Goal: Task Accomplishment & Management: Manage account settings

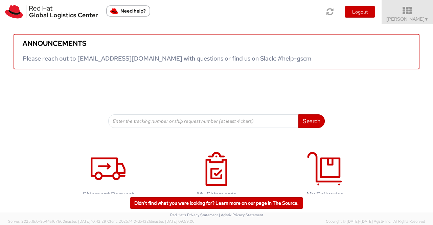
click at [427, 18] on span "▼" at bounding box center [427, 19] width 4 height 5
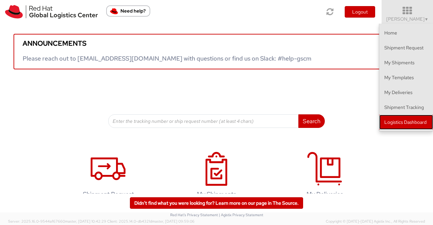
click at [398, 126] on link "Logistics Dashboard" at bounding box center [407, 122] width 54 height 15
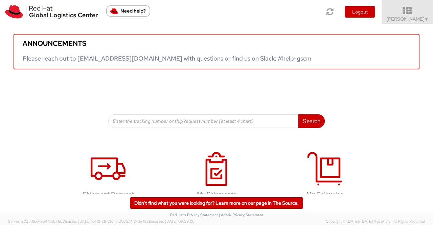
click at [425, 18] on span "▼" at bounding box center [427, 19] width 4 height 5
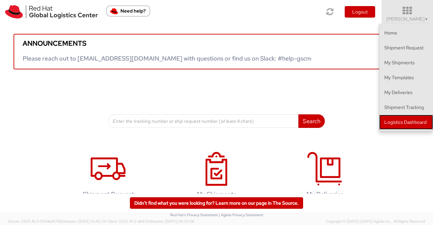
click at [408, 120] on link "Logistics Dashboard" at bounding box center [407, 122] width 54 height 15
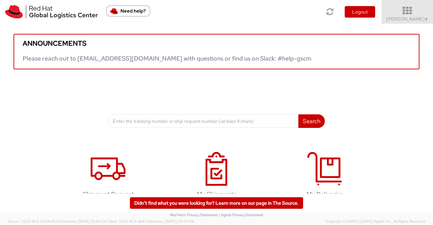
click at [428, 18] on span "▼" at bounding box center [427, 19] width 4 height 5
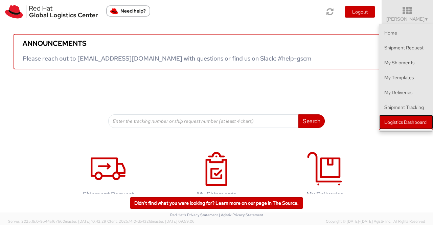
click at [411, 123] on link "Logistics Dashboard" at bounding box center [407, 122] width 54 height 15
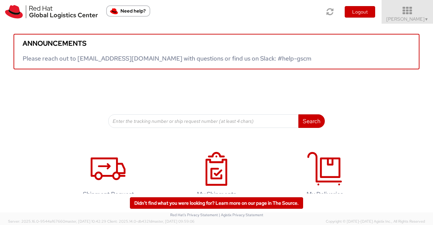
click at [403, 17] on span "Sumitra Hansdah ▼" at bounding box center [408, 19] width 42 height 6
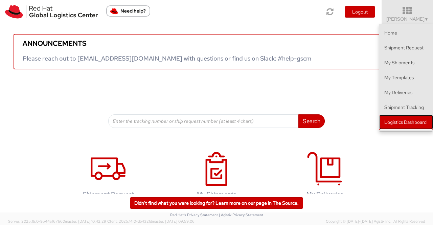
click at [404, 119] on link "Logistics Dashboard" at bounding box center [407, 122] width 54 height 15
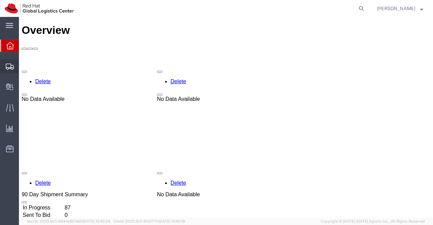
click at [0, 0] on span "Shipment Manager" at bounding box center [0, 0] width 0 height 0
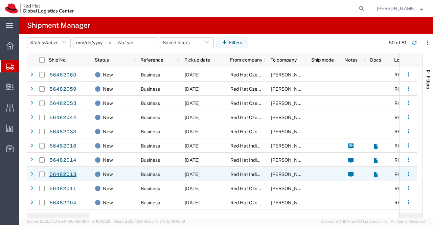
click at [63, 174] on link "56482013" at bounding box center [63, 174] width 28 height 11
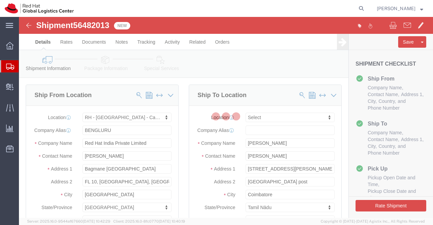
select select "37925"
select select
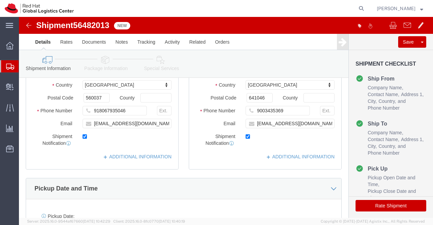
scroll to position [203, 0]
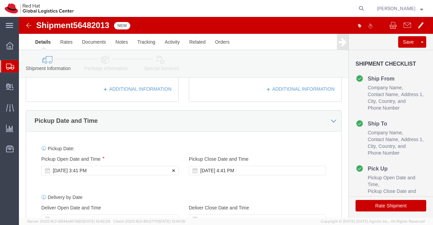
click div "Aug 13 2025 3:41 PM"
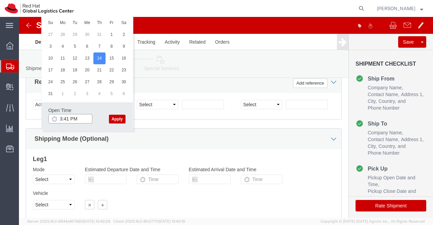
click input "3:41 PM"
type input "3:00 PM"
click button "Apply"
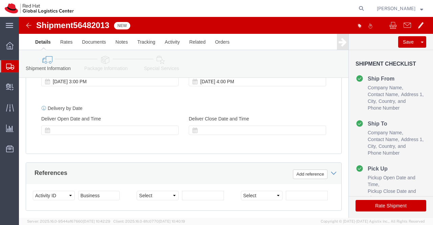
scroll to position [282, 0]
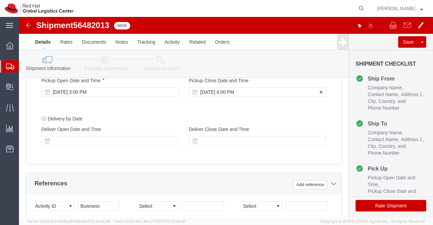
click div "[DATE] 4:00 PM"
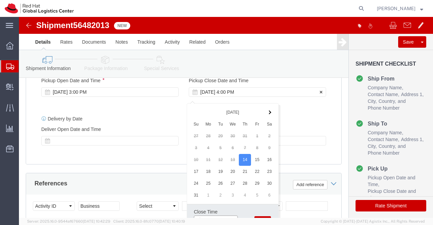
scroll to position [287, 0]
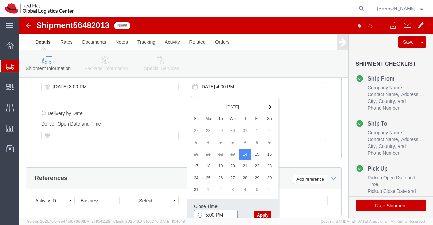
type input "5:00 PM"
click button "Apply"
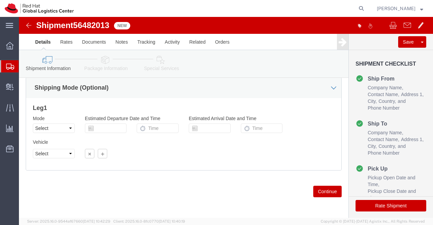
scroll to position [439, 0]
click icon
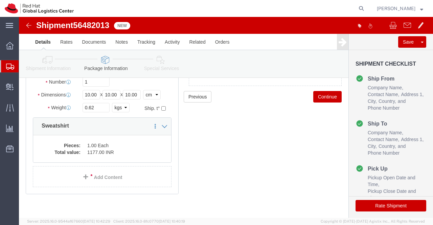
scroll to position [82, 0]
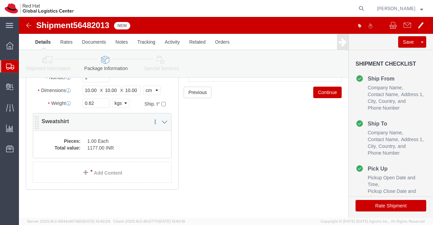
click dd "1.00 Each"
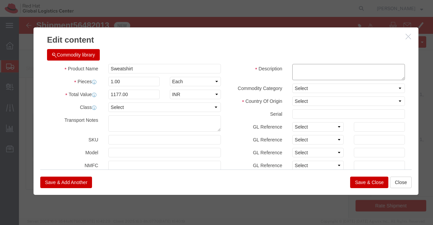
click textarea
type textarea "RH Sweat shirt"
click select "Select [GEOGRAPHIC_DATA] [GEOGRAPHIC_DATA] [GEOGRAPHIC_DATA] [GEOGRAPHIC_DATA] …"
select select "IR"
click select "Select [GEOGRAPHIC_DATA] [GEOGRAPHIC_DATA] [GEOGRAPHIC_DATA] [GEOGRAPHIC_DATA] …"
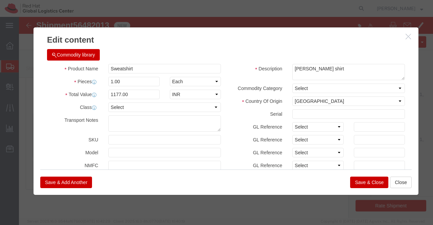
click button "Save & Close"
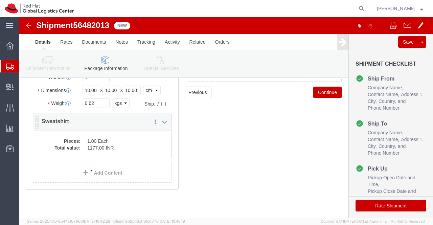
click dd "1177.00 INR"
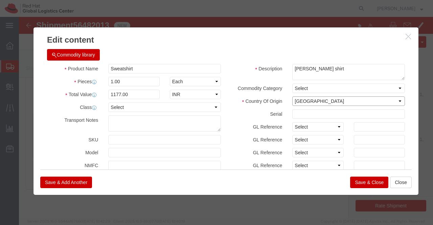
click select "Select [GEOGRAPHIC_DATA] [GEOGRAPHIC_DATA] [GEOGRAPHIC_DATA] [GEOGRAPHIC_DATA] …"
select select "IN"
click select "Select [GEOGRAPHIC_DATA] [GEOGRAPHIC_DATA] [GEOGRAPHIC_DATA] [GEOGRAPHIC_DATA] …"
click button "Save & Close"
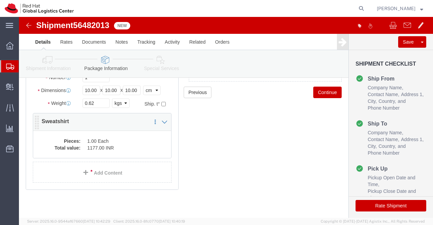
click dd "1.00 Each"
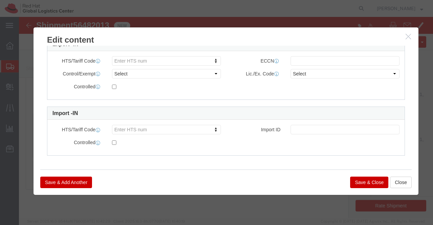
scroll to position [0, 0]
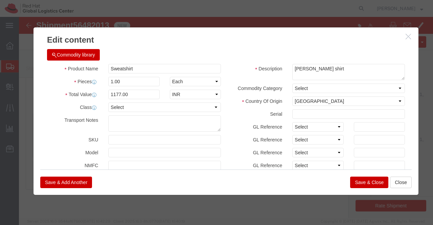
click button "Save & Close"
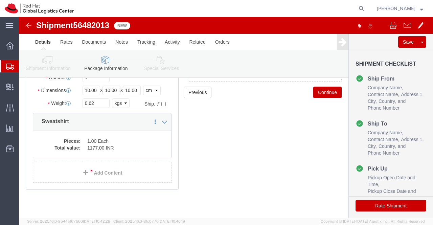
click icon
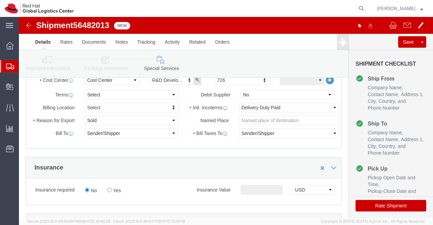
scroll to position [163, 0]
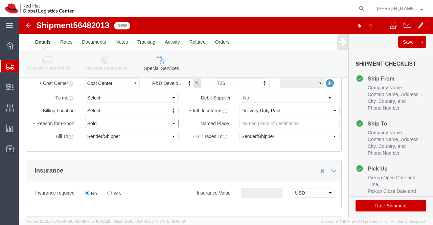
click select "Select Gift Personal Effects Repair/Warranty Return Sample Sold Temporary/Not S…"
select select "SAMPLE"
click select "Select Gift Personal Effects Repair/Warranty Return Sample Sold Temporary/Not S…"
click select "Select Free of Charge Free of Cost NET 30 NET 45 NET 60 See Comment"
select select "FREE_OF_COST"
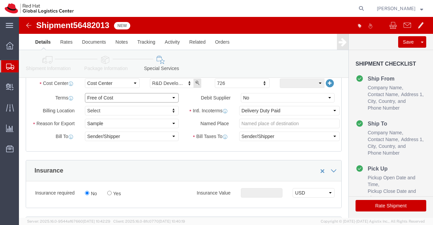
click select "Select Free of Charge Free of Cost NET 30 NET 45 NET 60 See Comment"
click icon
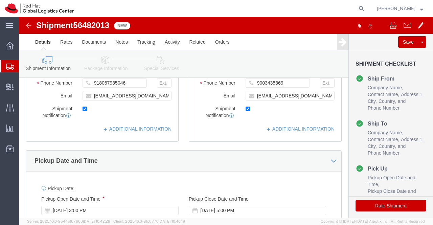
click icon
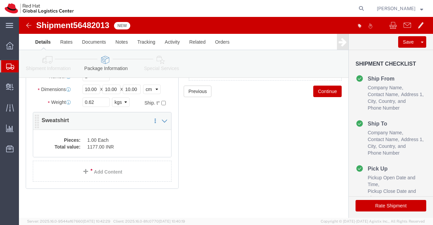
scroll to position [82, 0]
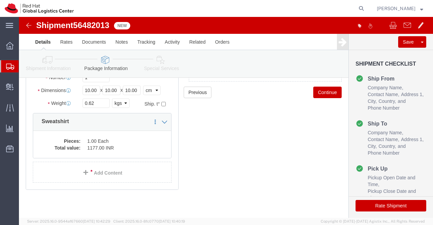
click icon
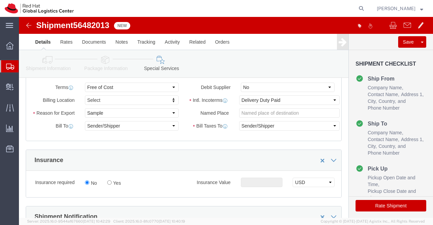
scroll to position [163, 0]
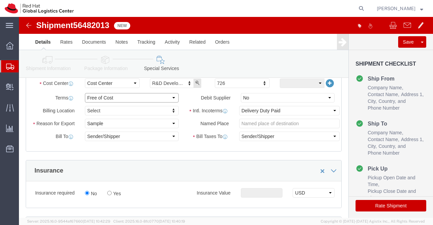
click select "Select Free of Charge Free of Cost NET 30 NET 45 NET 60 See Comment"
select select
click select "Select Free of Charge Free of Cost NET 30 NET 45 NET 60 See Comment"
click select "Select Gift Personal Effects Repair/Warranty Return Sample Sold Temporary/Not S…"
select select "SOLD"
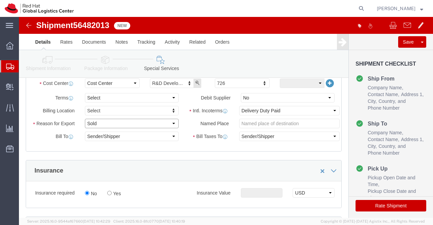
click select "Select Gift Personal Effects Repair/Warranty Return Sample Sold Temporary/Not S…"
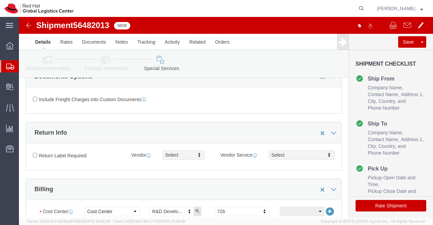
scroll to position [0, 0]
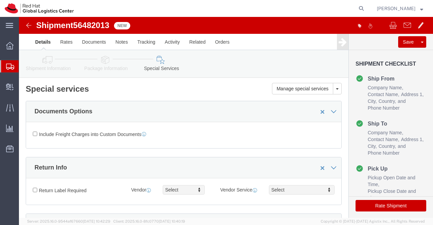
click button "Rate Shipment"
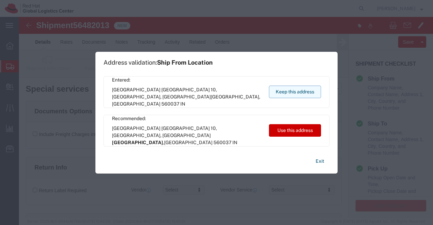
click at [306, 88] on button "Keep this address" at bounding box center [295, 92] width 52 height 13
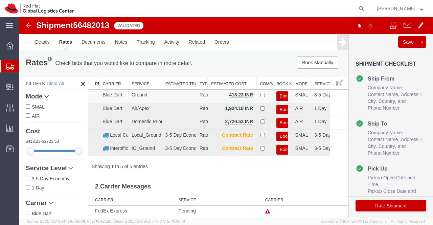
click at [277, 94] on button "Book" at bounding box center [283, 96] width 12 height 10
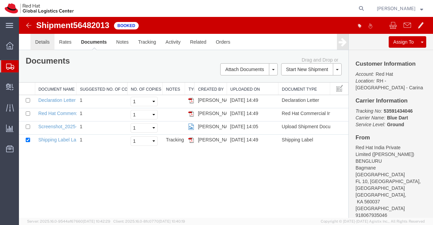
click at [38, 41] on link "Details" at bounding box center [42, 42] width 24 height 16
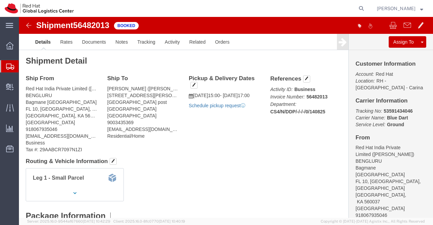
click link "Schedule pickup request"
click div "Ship From Red Hat India Private Limited (Nimisha Mukherjee) BENGLURU Bagmane Co…"
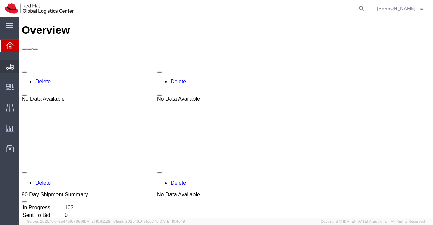
click at [0, 0] on span "Shipment Manager" at bounding box center [0, 0] width 0 height 0
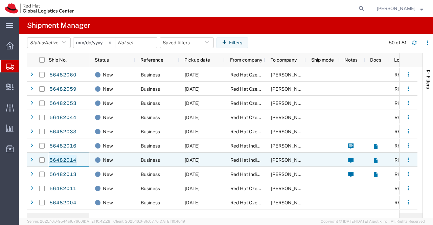
click at [65, 160] on link "56482014" at bounding box center [63, 160] width 28 height 11
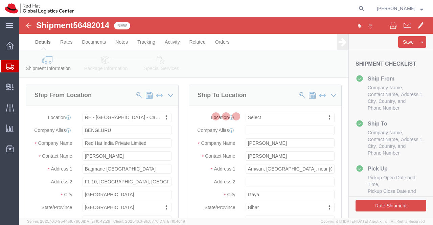
select select "37925"
select select
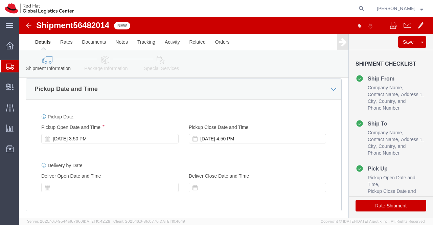
scroll to position [237, 0]
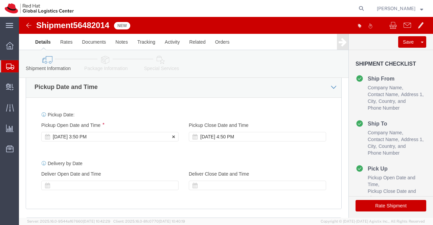
click div "Aug 13 2025 3:50 PM"
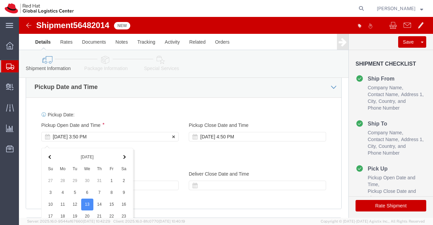
scroll to position [383, 0]
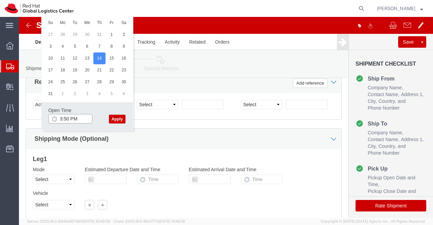
click input "3:50 PM"
type input "3:00 PM"
click button "Apply"
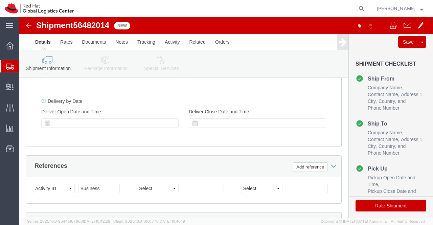
scroll to position [282, 0]
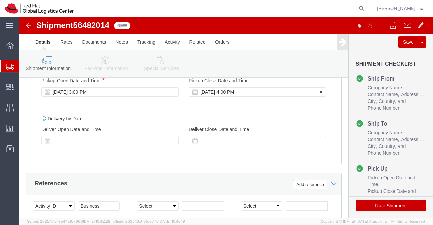
click div "[DATE] 4:00 PM"
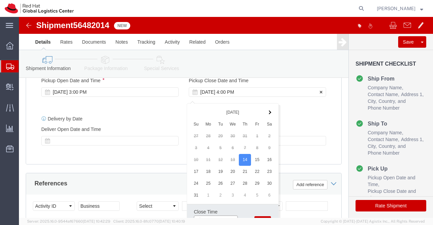
scroll to position [287, 0]
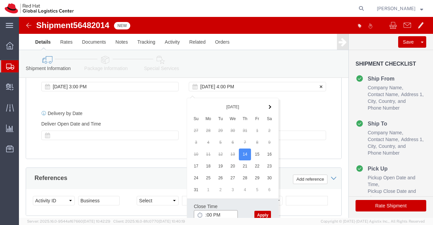
type input "5:00 PM"
click button "Apply"
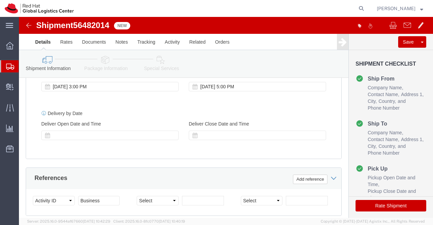
drag, startPoint x: 84, startPoint y: 42, endPoint x: 98, endPoint y: 105, distance: 64.7
click icon
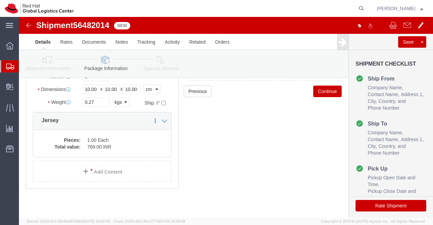
scroll to position [82, 0]
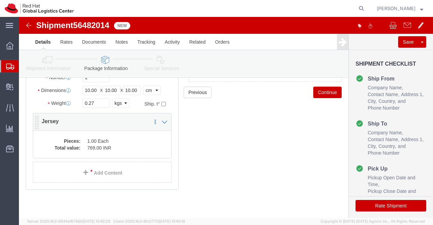
click dd "1.00 Each"
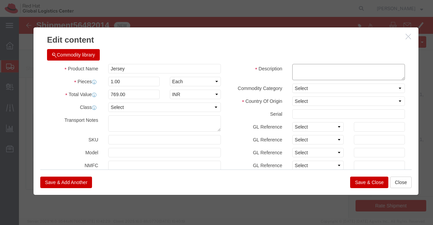
click textarea
type textarea "RH Jersey"
click select "Select Afghanistan Åland Islands Albania Algeria American Samoa Andorra Angola …"
select select "IN"
click select "Select Afghanistan Åland Islands Albania Algeria American Samoa Andorra Angola …"
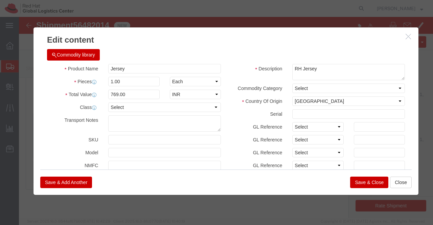
click button "Save & Close"
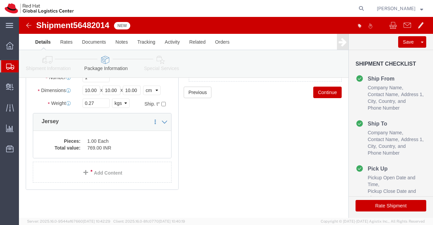
click icon
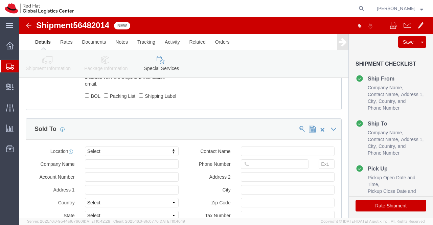
scroll to position [434, 0]
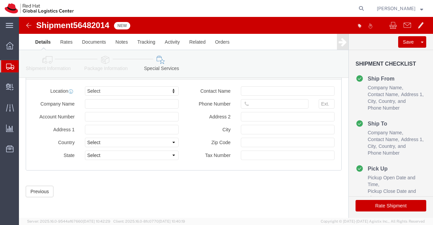
click button "Rate Shipment"
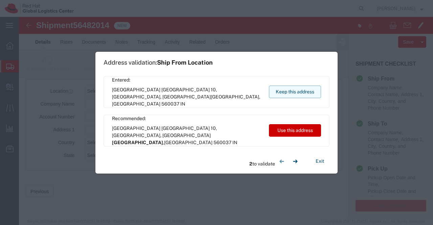
click at [290, 92] on button "Keep this address" at bounding box center [295, 92] width 52 height 13
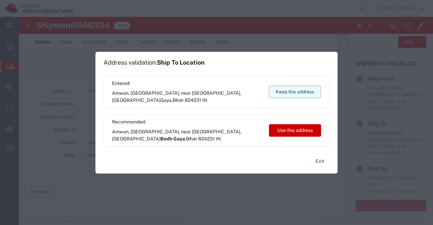
click at [294, 92] on button "Keep this address" at bounding box center [295, 92] width 52 height 13
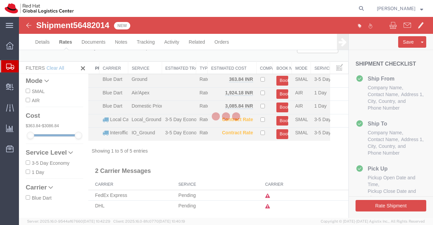
scroll to position [1, 0]
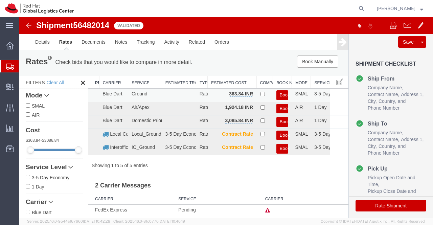
click at [277, 94] on button "Book" at bounding box center [283, 95] width 12 height 10
click at [278, 94] on button "Book" at bounding box center [283, 95] width 12 height 10
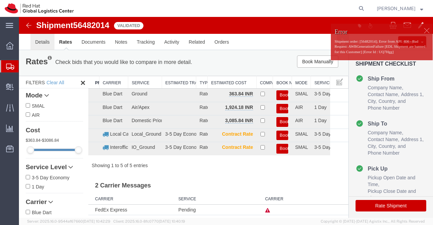
click at [47, 43] on link "Details" at bounding box center [42, 42] width 24 height 16
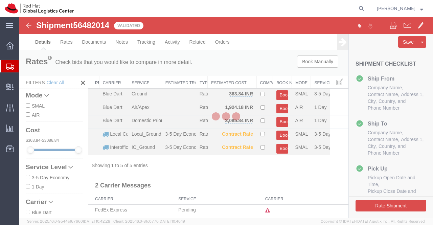
select select "37925"
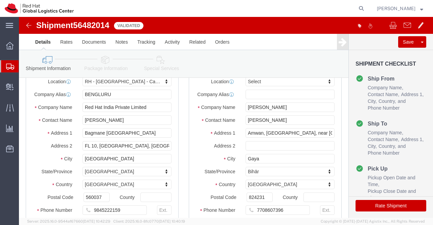
scroll to position [103, 0]
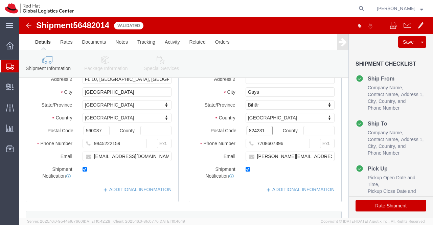
click input "824231"
type input "823001"
click div "Location Select Select My Profile Location RH - Amsterdam - MSO RH - Amsterdam …"
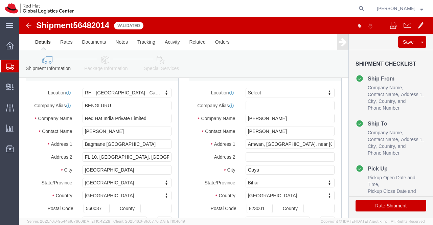
scroll to position [0, 0]
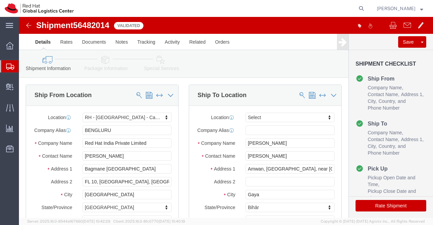
click icon
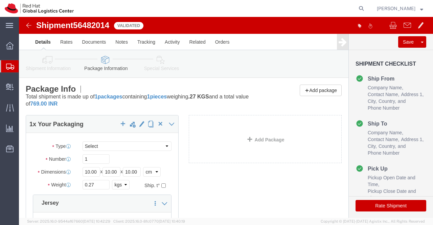
click icon
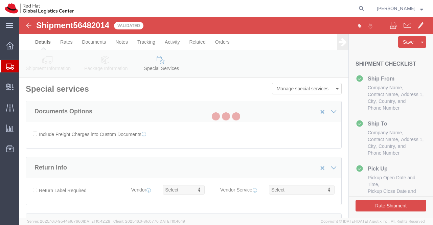
select select "COSTCENTER"
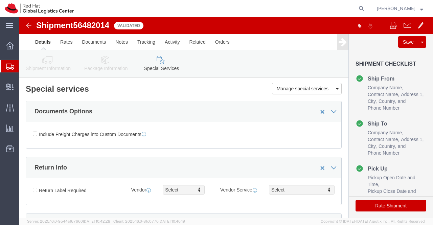
click button "Rate Shipment"
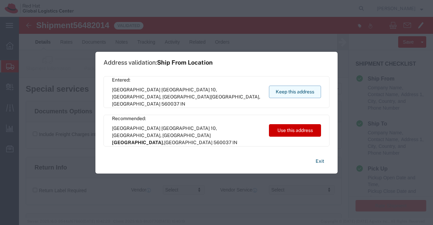
drag, startPoint x: 292, startPoint y: 91, endPoint x: 273, endPoint y: 73, distance: 26.6
click at [292, 91] on button "Keep this address" at bounding box center [295, 92] width 52 height 13
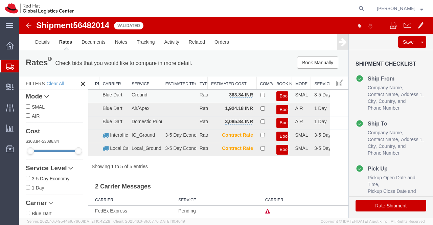
click at [279, 94] on button "Book" at bounding box center [283, 96] width 12 height 10
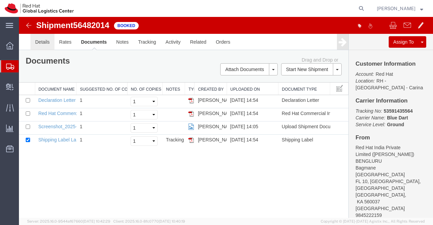
click at [40, 42] on link "Details" at bounding box center [42, 42] width 24 height 16
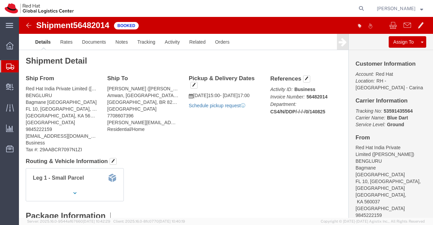
click link "Schedule pickup request"
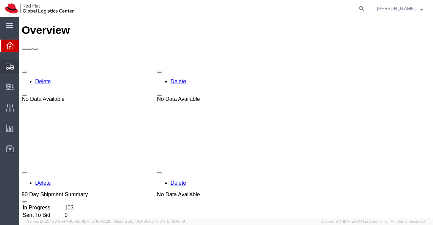
click at [0, 0] on span "Shipment Manager" at bounding box center [0, 0] width 0 height 0
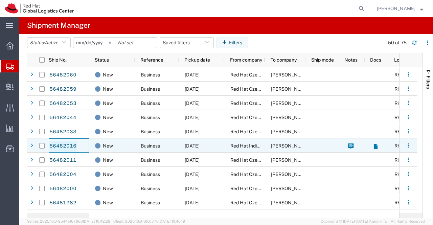
click at [68, 145] on link "56482016" at bounding box center [63, 146] width 28 height 11
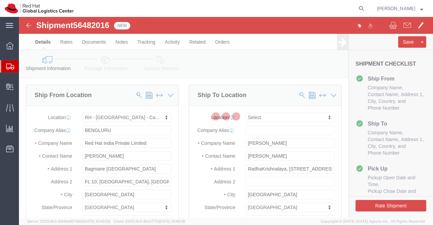
select select "37925"
select select
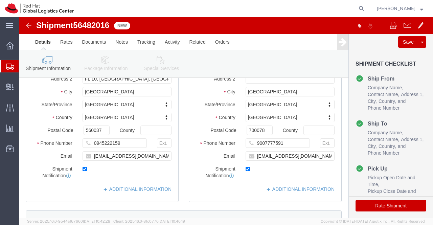
scroll to position [135, 0]
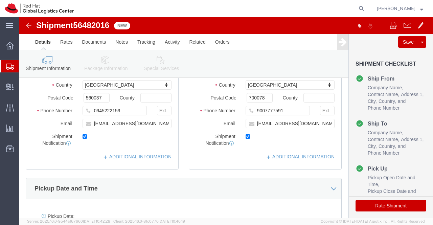
click icon
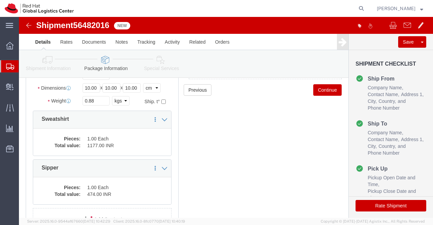
scroll to position [62, 0]
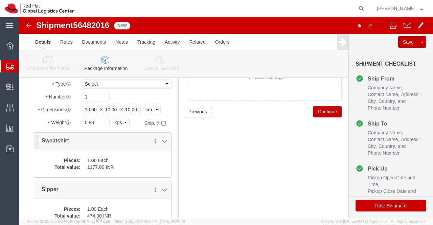
click dd "1.00 Each"
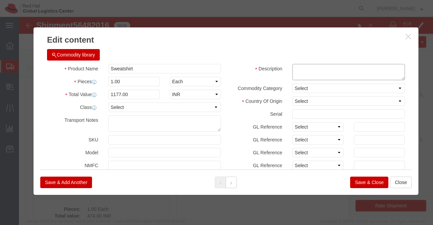
click textarea
type textarea "RH Sweatshirt"
click select "Select [GEOGRAPHIC_DATA] [GEOGRAPHIC_DATA] [GEOGRAPHIC_DATA] [GEOGRAPHIC_DATA] …"
select select "IN"
click select "Select [GEOGRAPHIC_DATA] [GEOGRAPHIC_DATA] [GEOGRAPHIC_DATA] [GEOGRAPHIC_DATA] …"
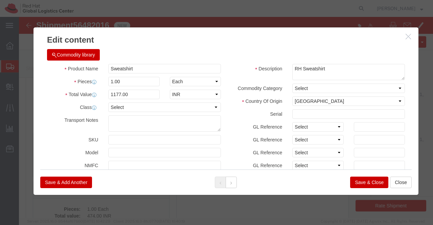
click button "Save & Close"
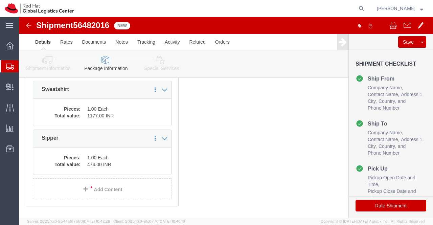
scroll to position [130, 0]
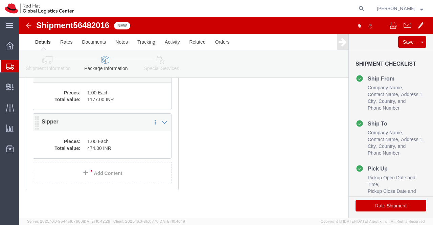
click dd "474.00 INR"
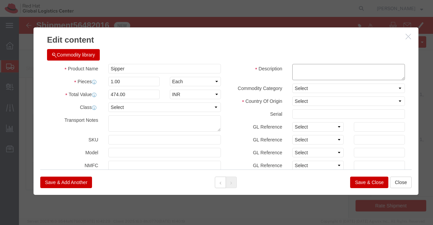
click textarea
type textarea "[PERSON_NAME]"
click select "Select [GEOGRAPHIC_DATA] [GEOGRAPHIC_DATA] [GEOGRAPHIC_DATA] [GEOGRAPHIC_DATA] …"
select select "IN"
click select "Select [GEOGRAPHIC_DATA] [GEOGRAPHIC_DATA] [GEOGRAPHIC_DATA] [GEOGRAPHIC_DATA] …"
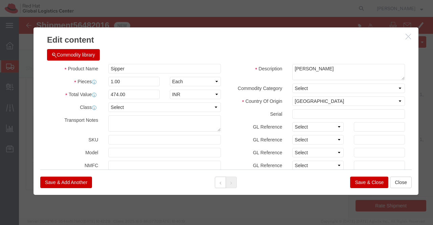
drag, startPoint x: 342, startPoint y: 165, endPoint x: 330, endPoint y: 157, distance: 14.8
click button "Save & Close"
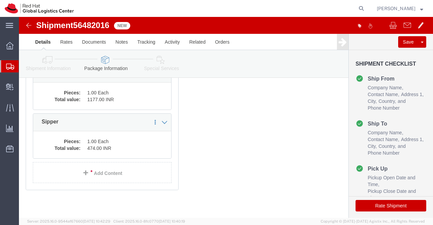
click icon
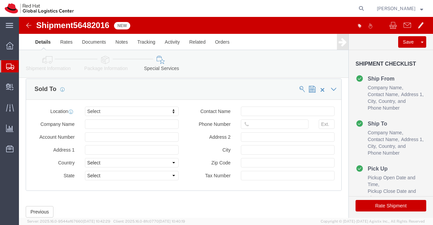
scroll to position [434, 0]
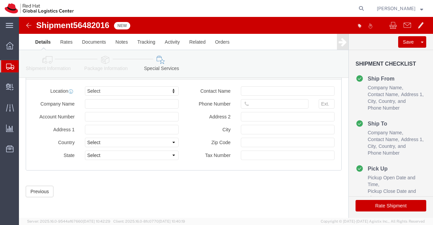
click icon
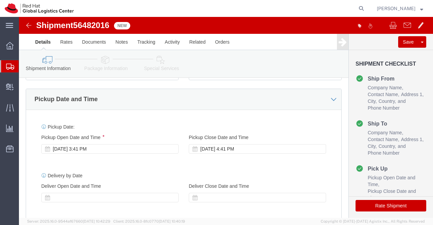
scroll to position [201, 0]
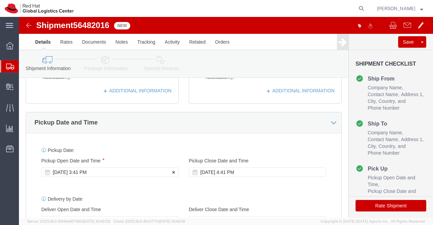
click div "[DATE] 3:41 PM"
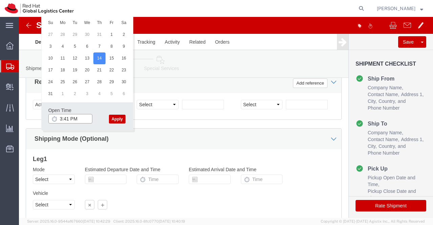
click input "3:41 PM"
type input "3:00 PM"
click button "Apply"
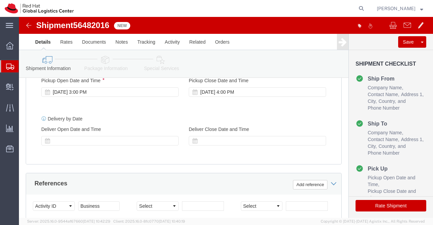
scroll to position [248, 0]
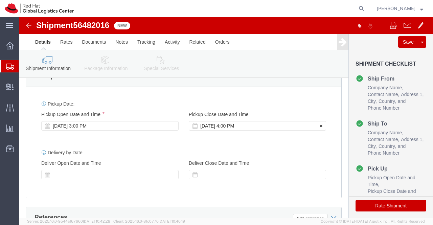
click div "[DATE] 4:00 PM"
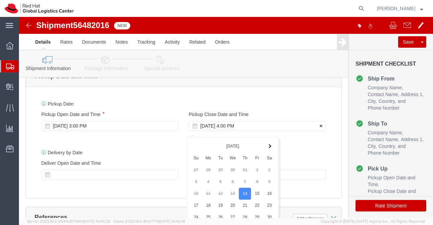
scroll to position [383, 0]
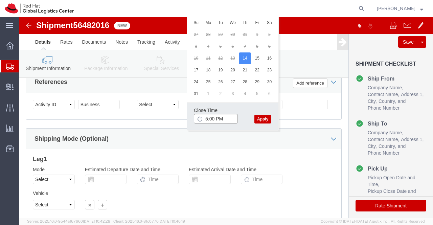
type input "5:00 PM"
click button "Apply"
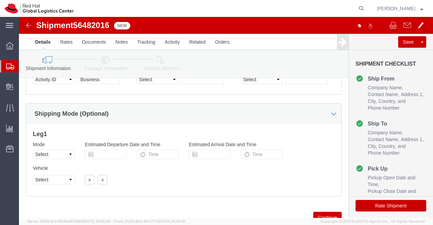
scroll to position [439, 0]
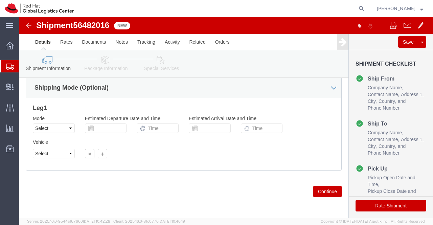
drag, startPoint x: 83, startPoint y: 42, endPoint x: 86, endPoint y: 50, distance: 8.4
click icon
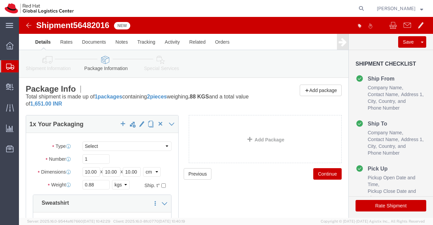
drag, startPoint x: 139, startPoint y: 40, endPoint x: 254, endPoint y: 223, distance: 216.3
click icon
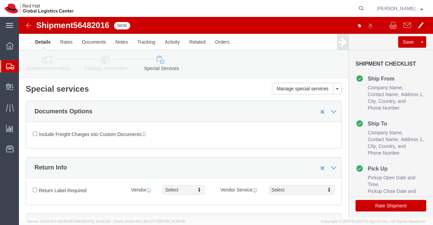
click button "Rate Shipment"
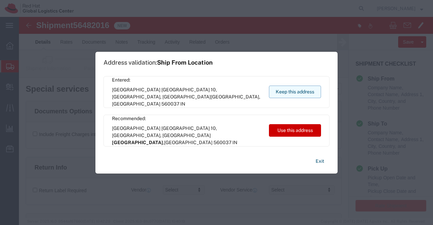
click at [289, 88] on button "Keep this address" at bounding box center [295, 92] width 52 height 13
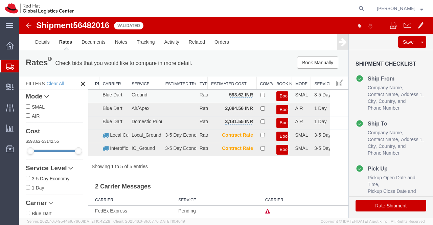
click at [280, 95] on button "Book" at bounding box center [283, 96] width 12 height 10
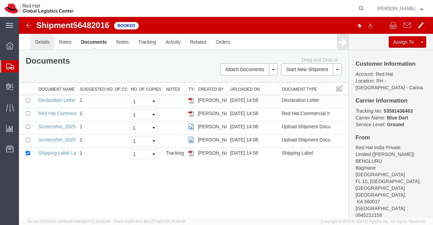
click at [45, 41] on link "Details" at bounding box center [42, 42] width 24 height 16
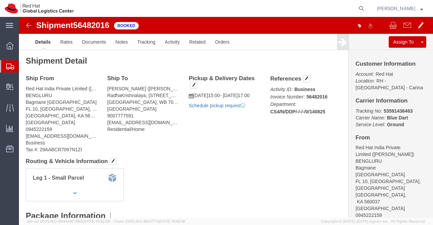
click link "Schedule pickup request"
